Goal: Task Accomplishment & Management: Manage account settings

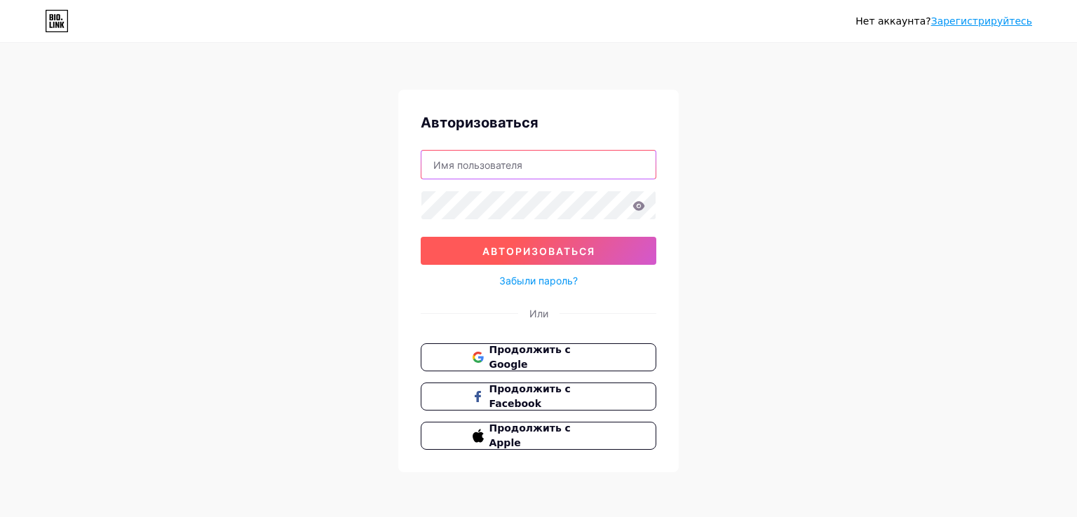
type input "[EMAIL_ADDRESS][DOMAIN_NAME]"
click at [535, 249] on font "Авторизоваться" at bounding box center [538, 251] width 113 height 12
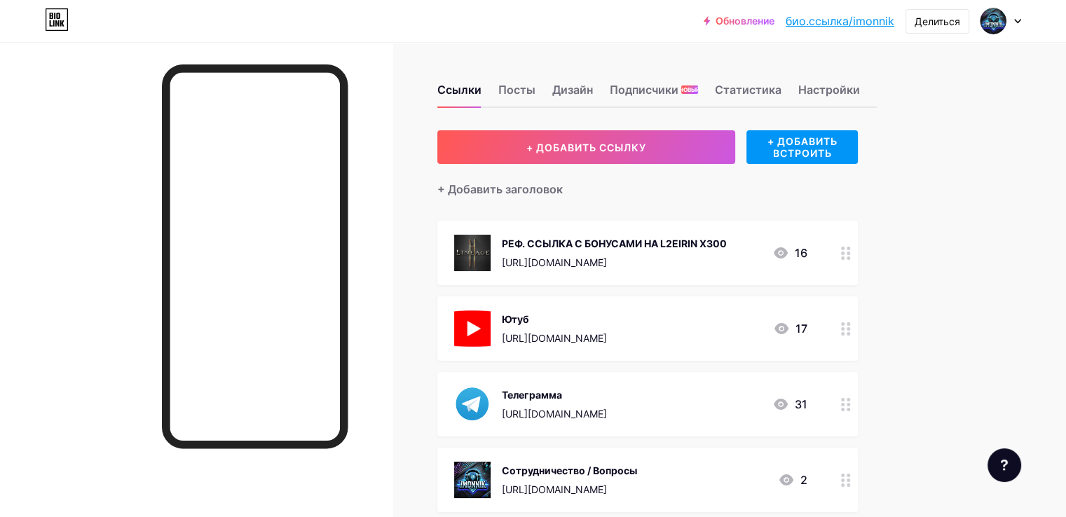
click at [845, 253] on circle at bounding box center [843, 254] width 4 height 4
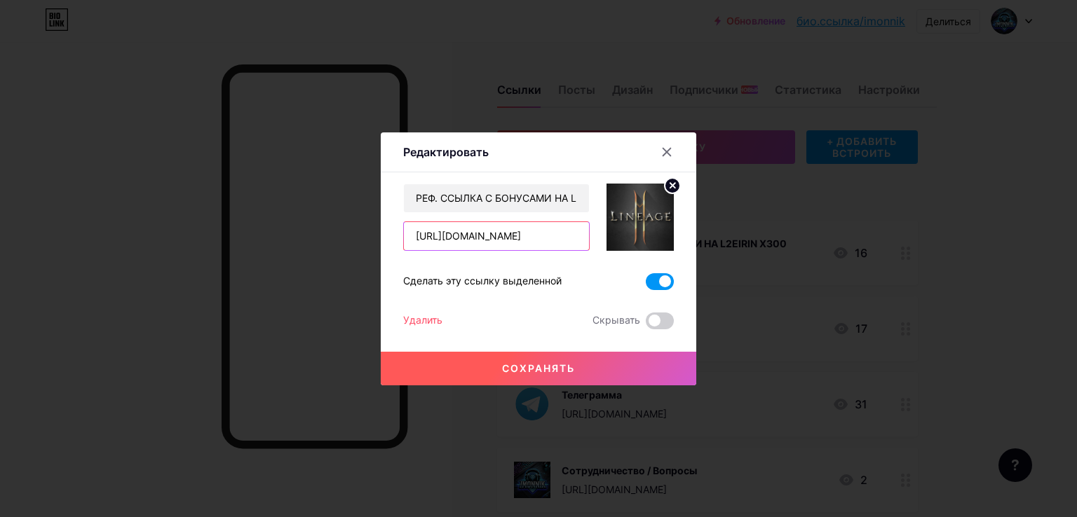
click at [540, 233] on input "[URL][DOMAIN_NAME]" at bounding box center [496, 236] width 185 height 28
click at [560, 195] on input "РЕФ. ССЫЛКА С БОНУСАМИ НА L2EIRIN Х300" at bounding box center [496, 198] width 185 height 28
type input "РЕФ. ССЫЛКА С БОНУСАМИ НА L2EIRIN Х30"
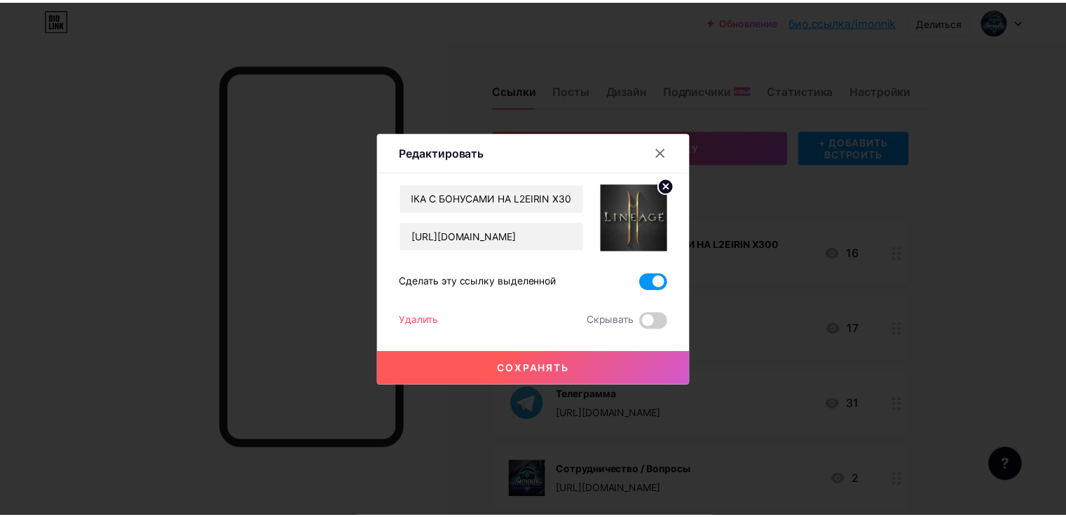
scroll to position [0, 0]
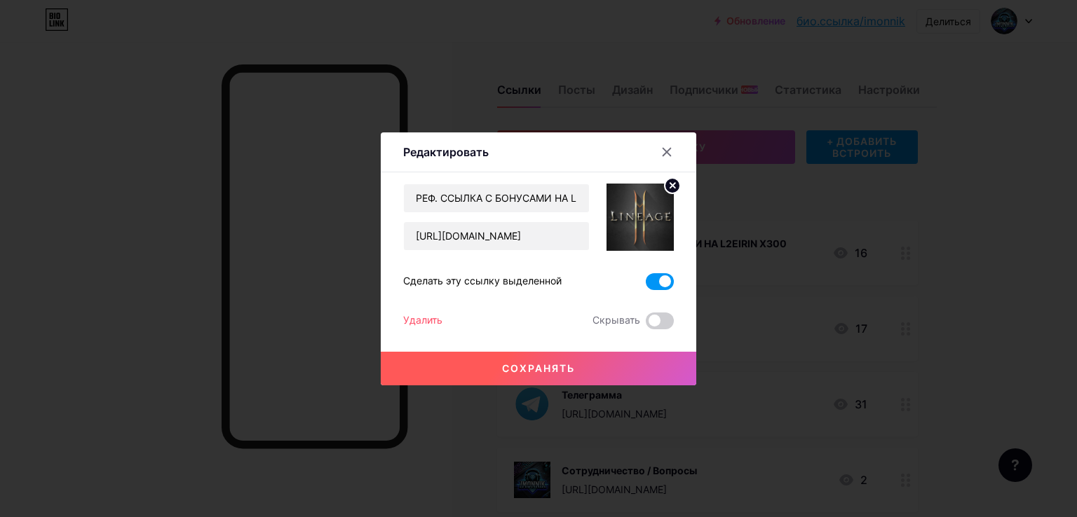
click at [545, 357] on button "Сохранять" at bounding box center [538, 369] width 315 height 34
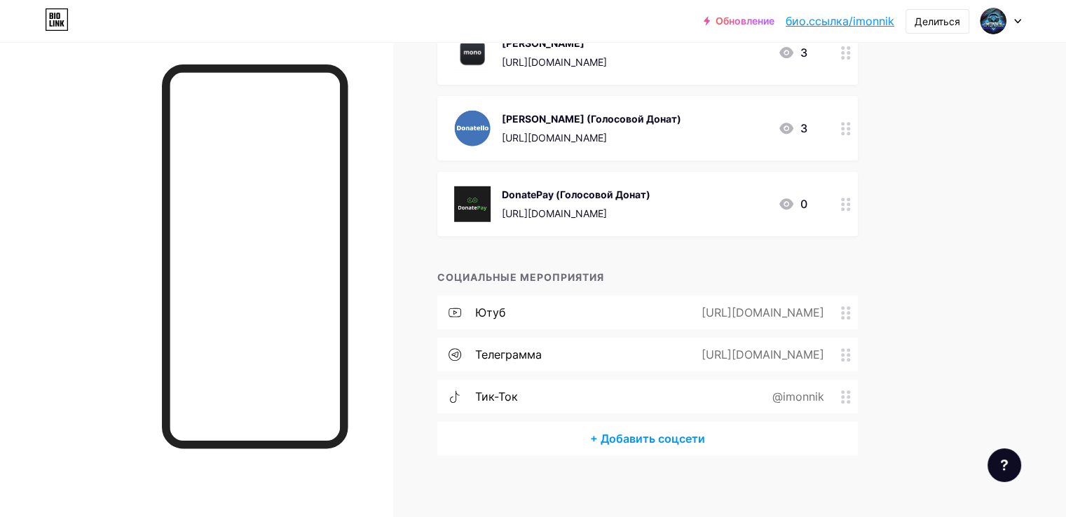
scroll to position [561, 0]
